Goal: Task Accomplishment & Management: Manage account settings

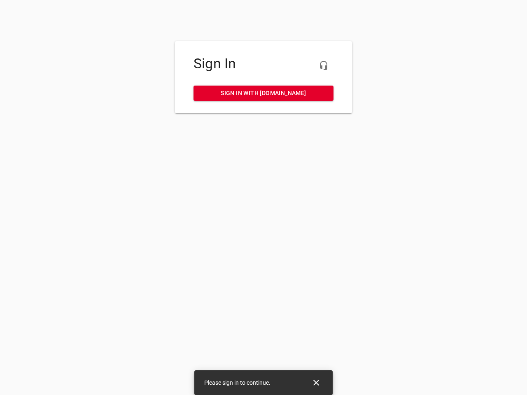
click at [323, 65] on icon "button" at bounding box center [323, 65] width 10 height 10
click at [316, 383] on icon "Close" at bounding box center [316, 383] width 6 height 6
